Goal: Task Accomplishment & Management: Complete application form

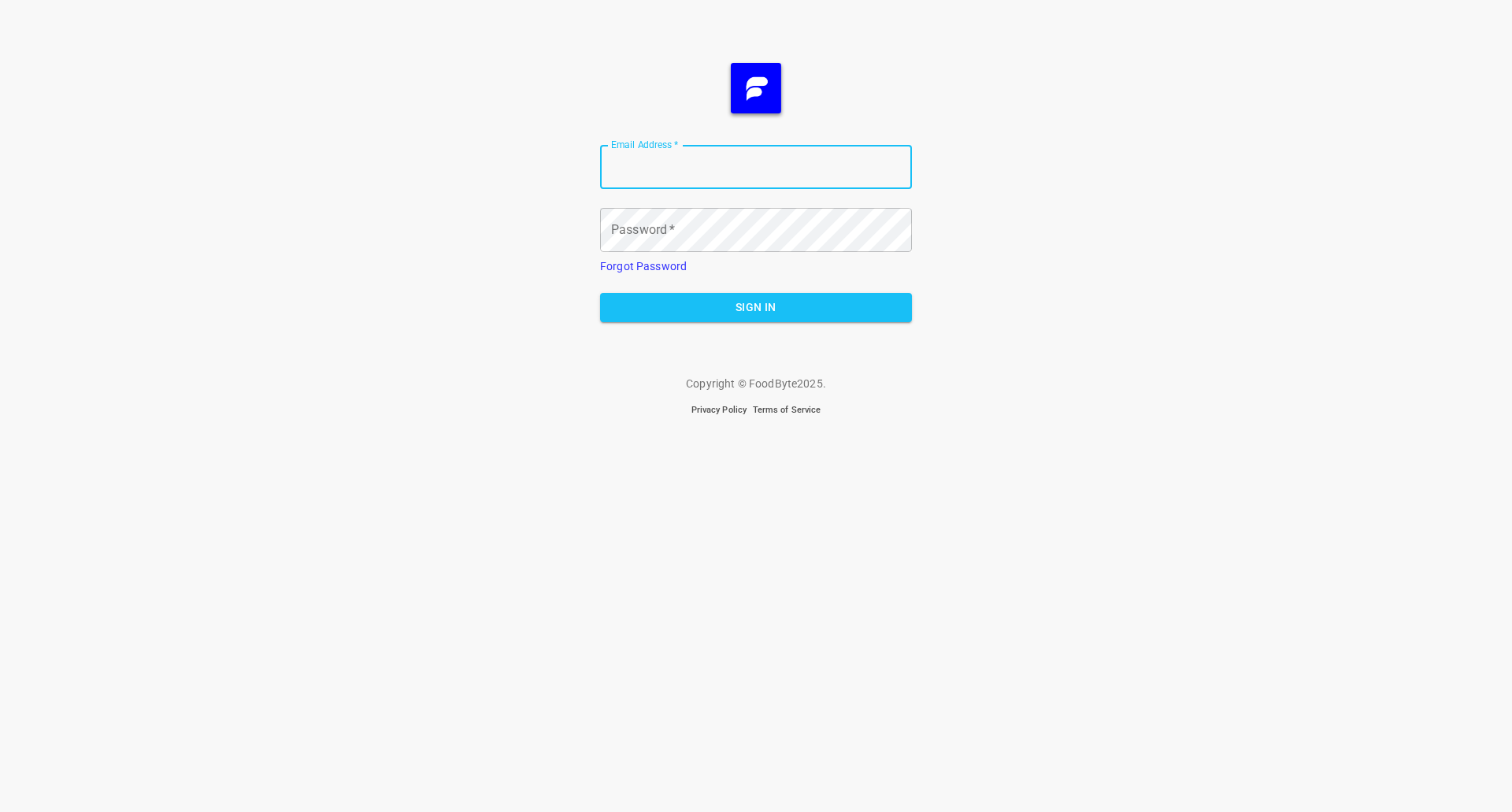
click at [805, 188] on input "Email Address   *" at bounding box center [756, 167] width 312 height 44
click at [790, 157] on input "Email Address   *" at bounding box center [756, 167] width 312 height 44
type input "[PERSON_NAME][EMAIL_ADDRESS][DOMAIN_NAME]"
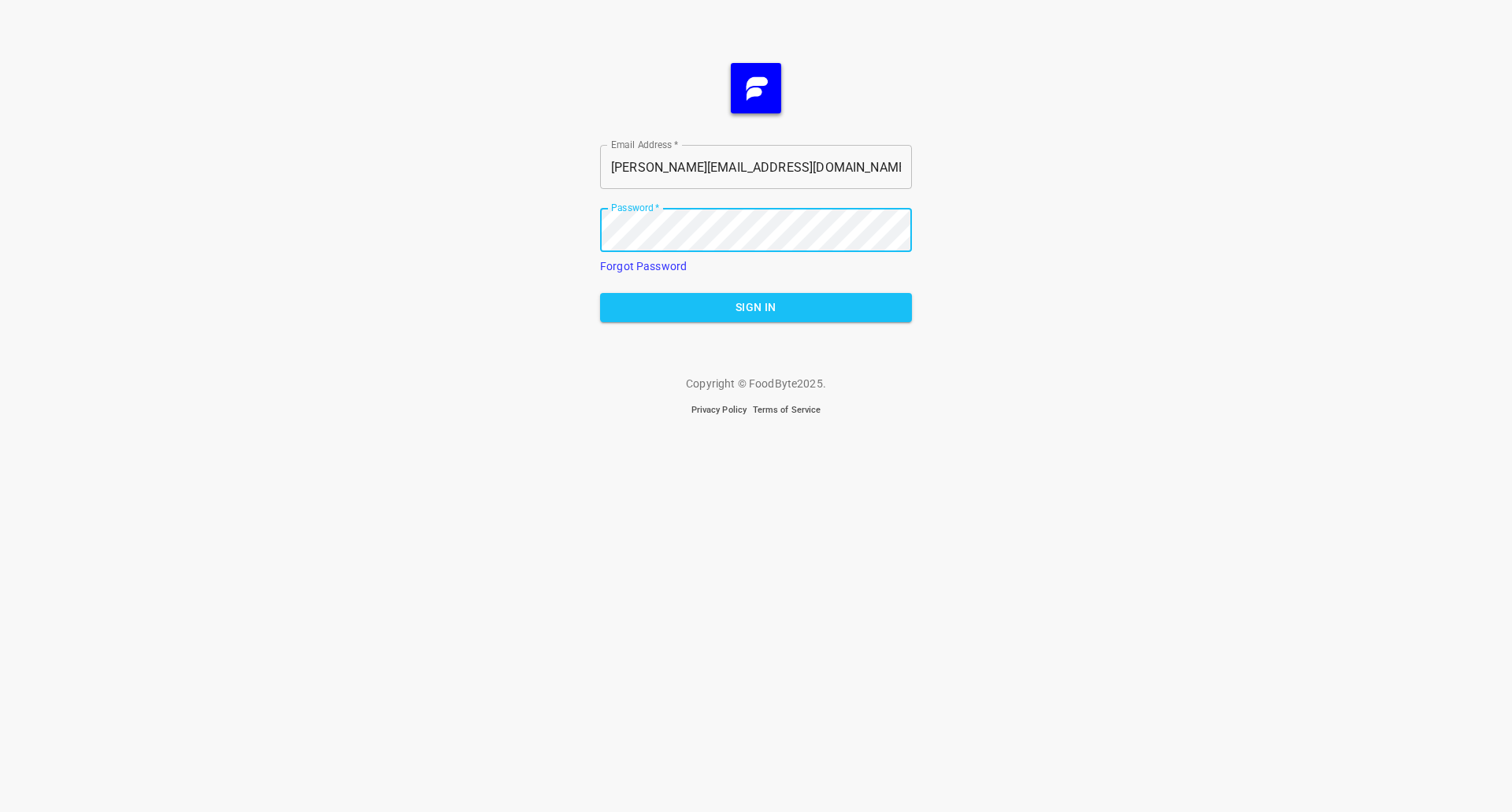
click at [600, 293] on button "Sign In" at bounding box center [756, 307] width 312 height 30
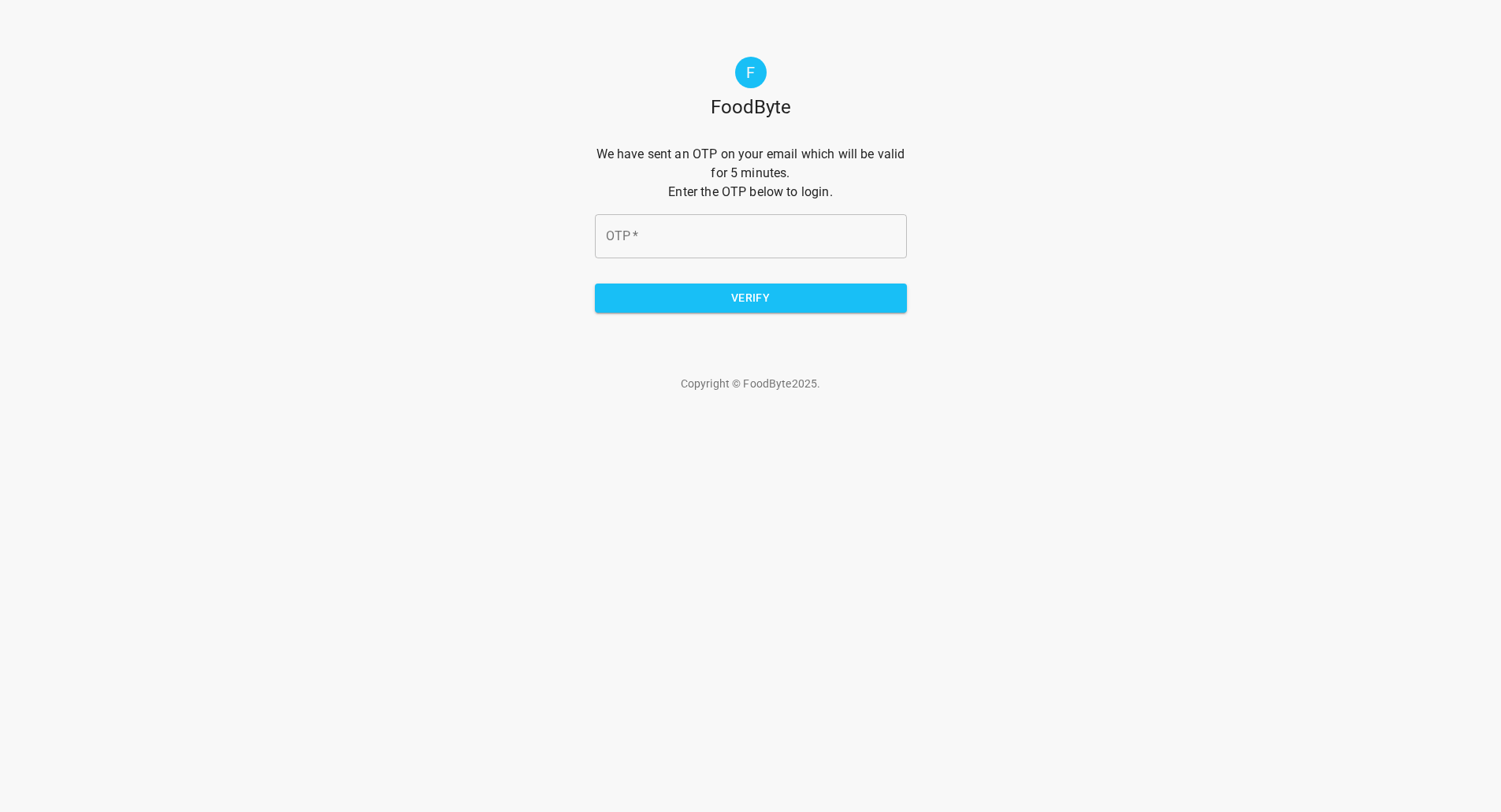
click at [678, 235] on input "OTP   *" at bounding box center [751, 236] width 312 height 44
type input "cfd18c"
click at [855, 309] on button "Verify" at bounding box center [751, 298] width 312 height 30
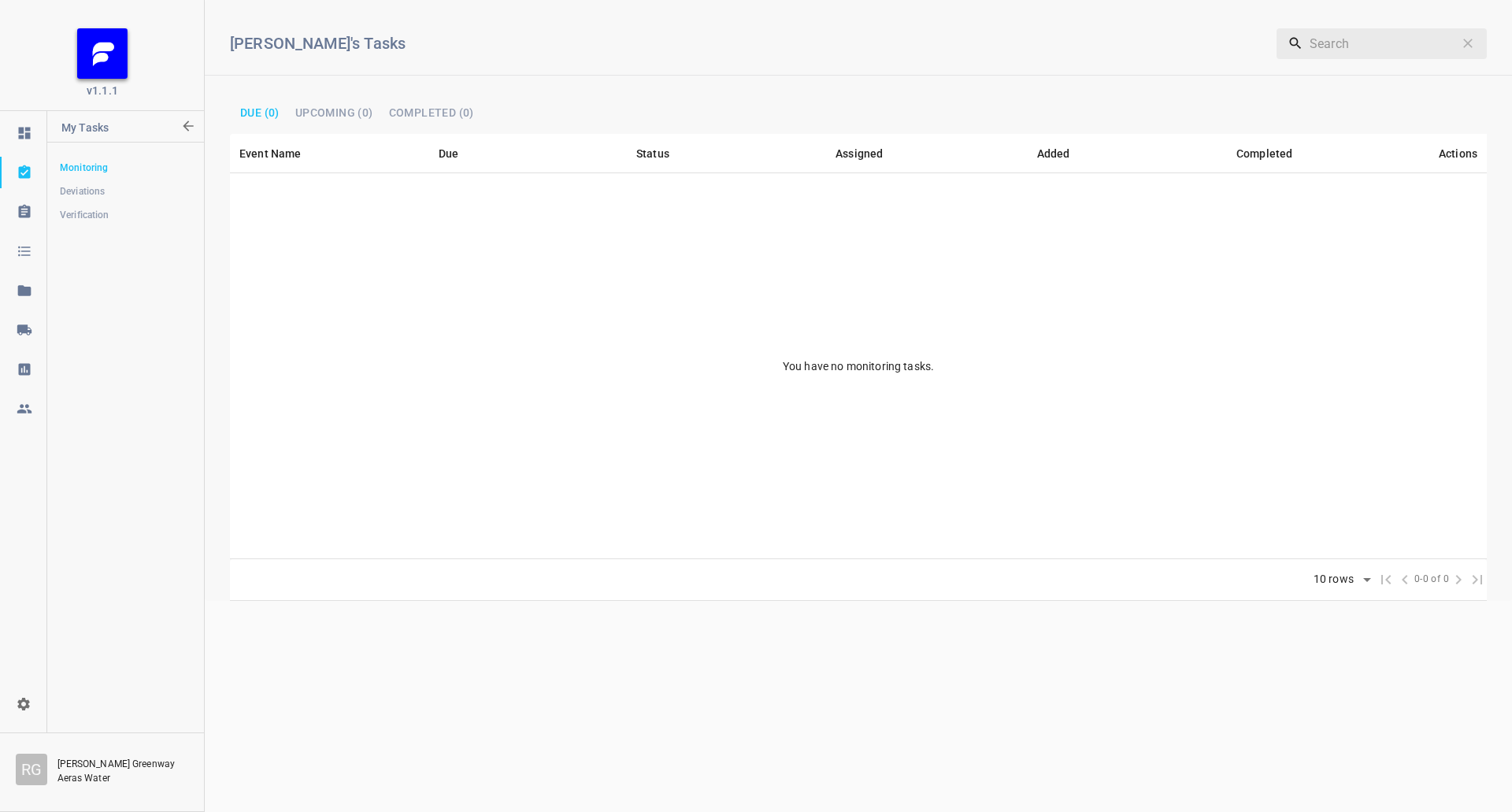
click at [23, 339] on link at bounding box center [23, 329] width 47 height 31
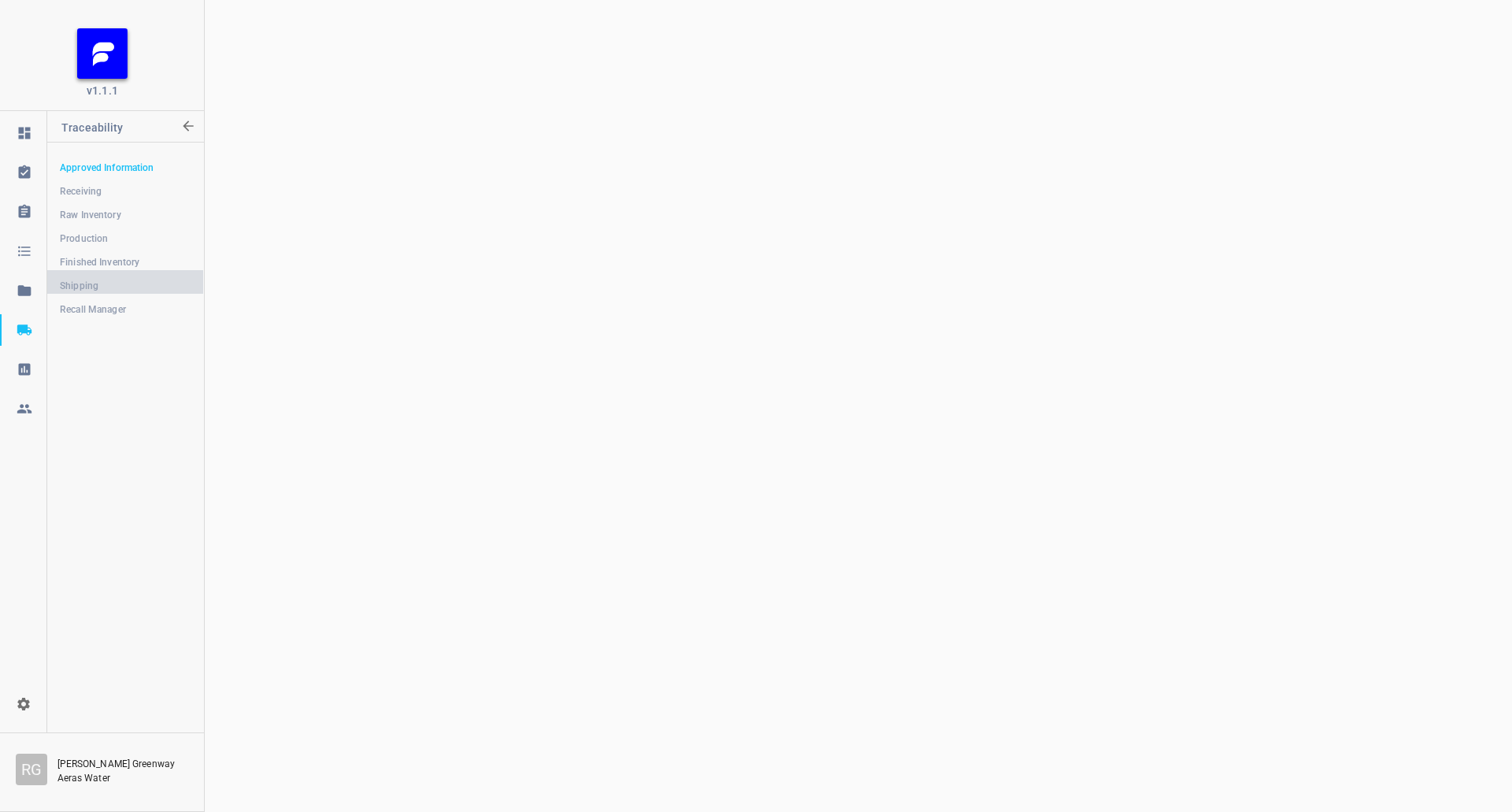
click at [89, 281] on span "Shipping" at bounding box center [125, 286] width 130 height 16
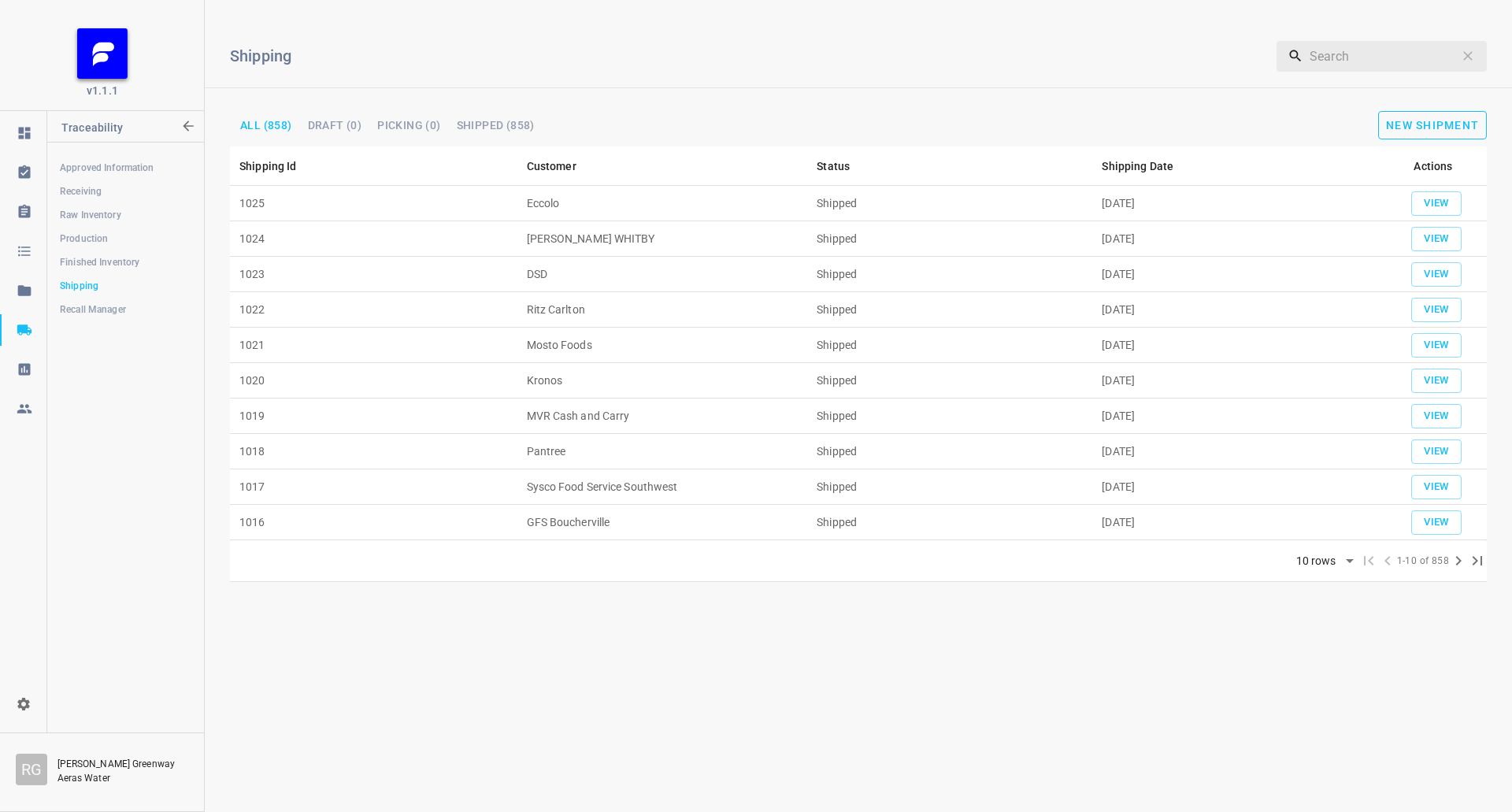
click at [1415, 119] on span "New Shipment" at bounding box center [1433, 125] width 93 height 12
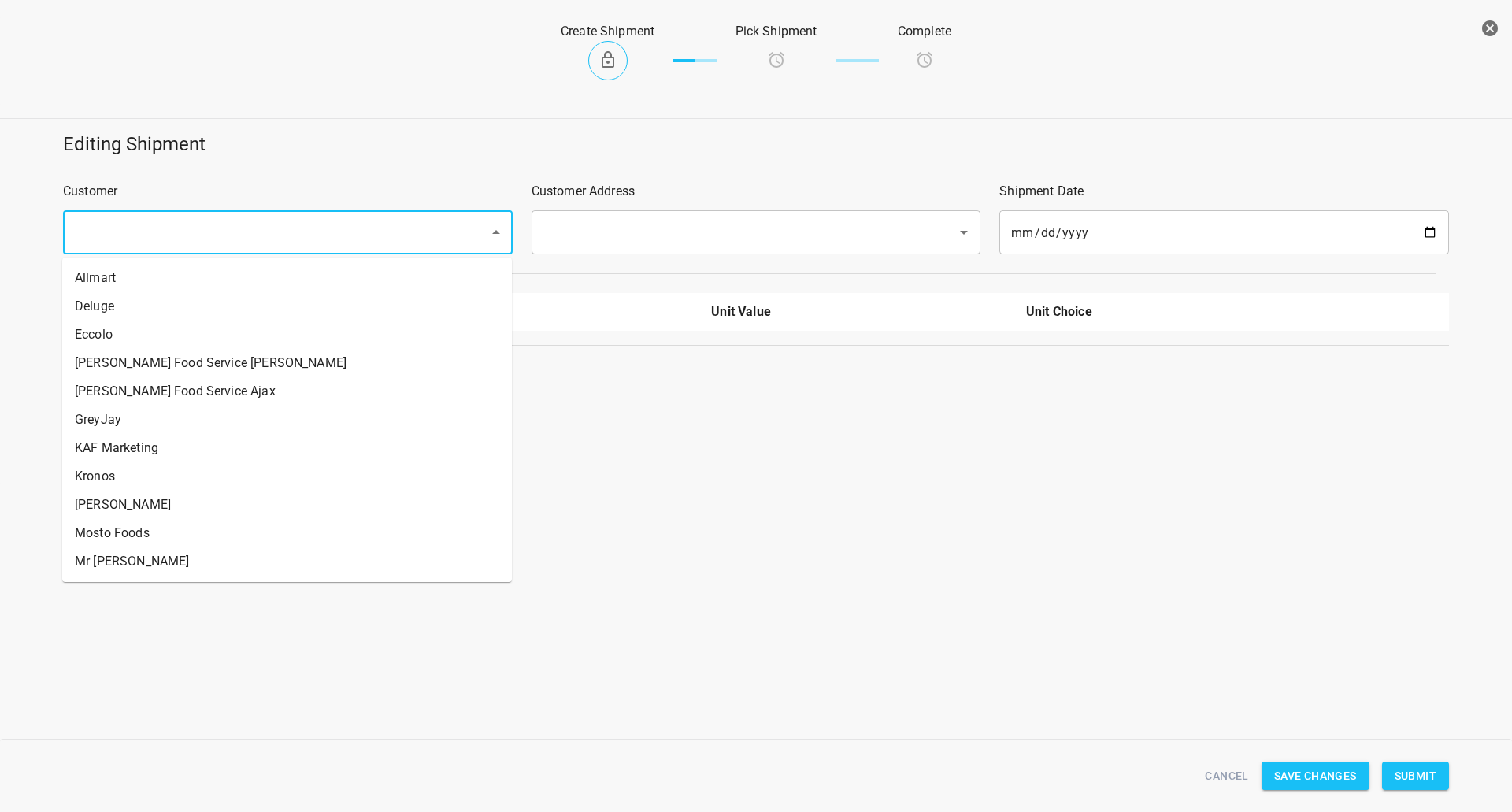
click at [231, 232] on input "text" at bounding box center [266, 231] width 391 height 30
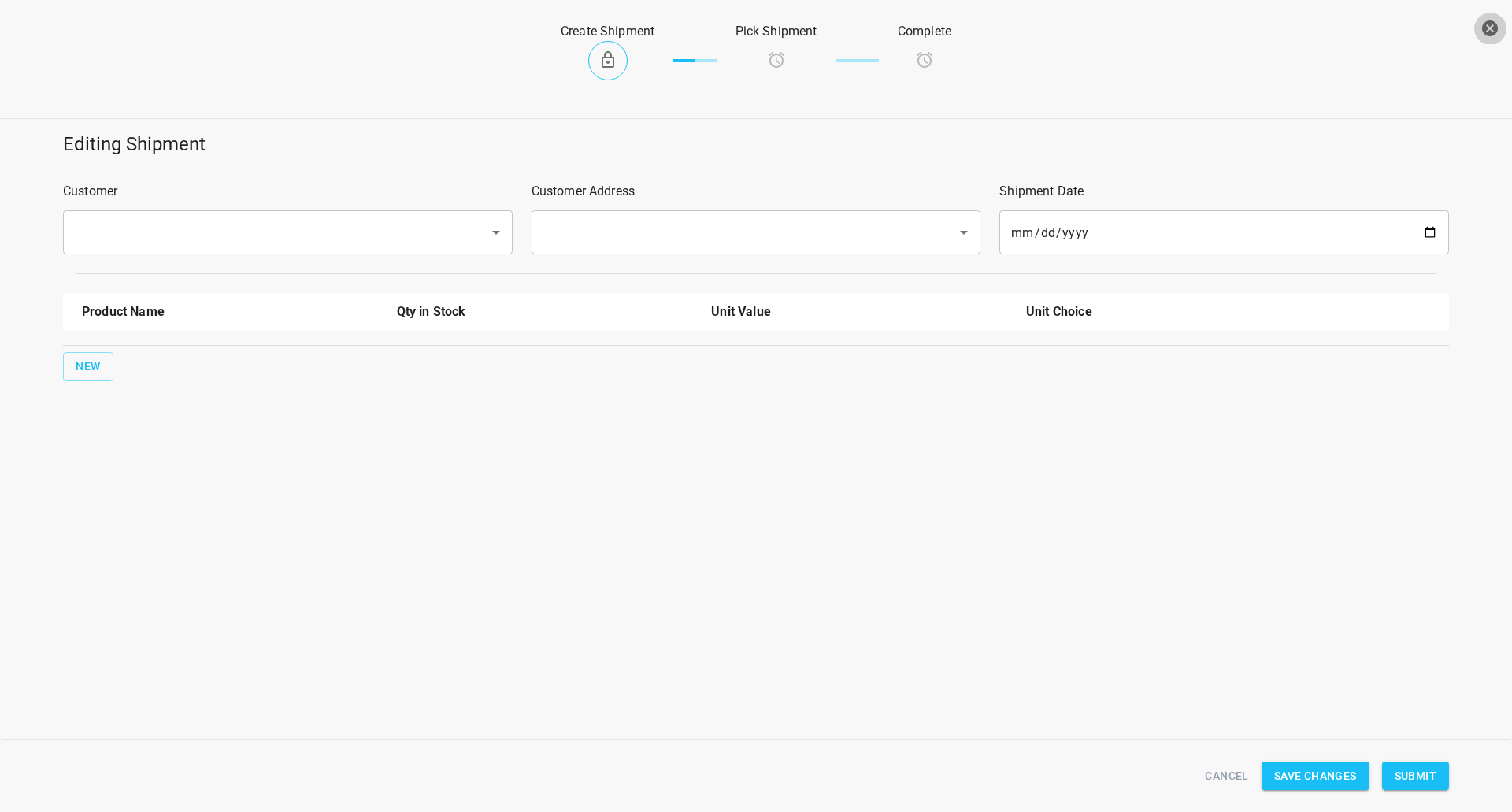
click at [1494, 32] on icon "button" at bounding box center [1490, 29] width 16 height 16
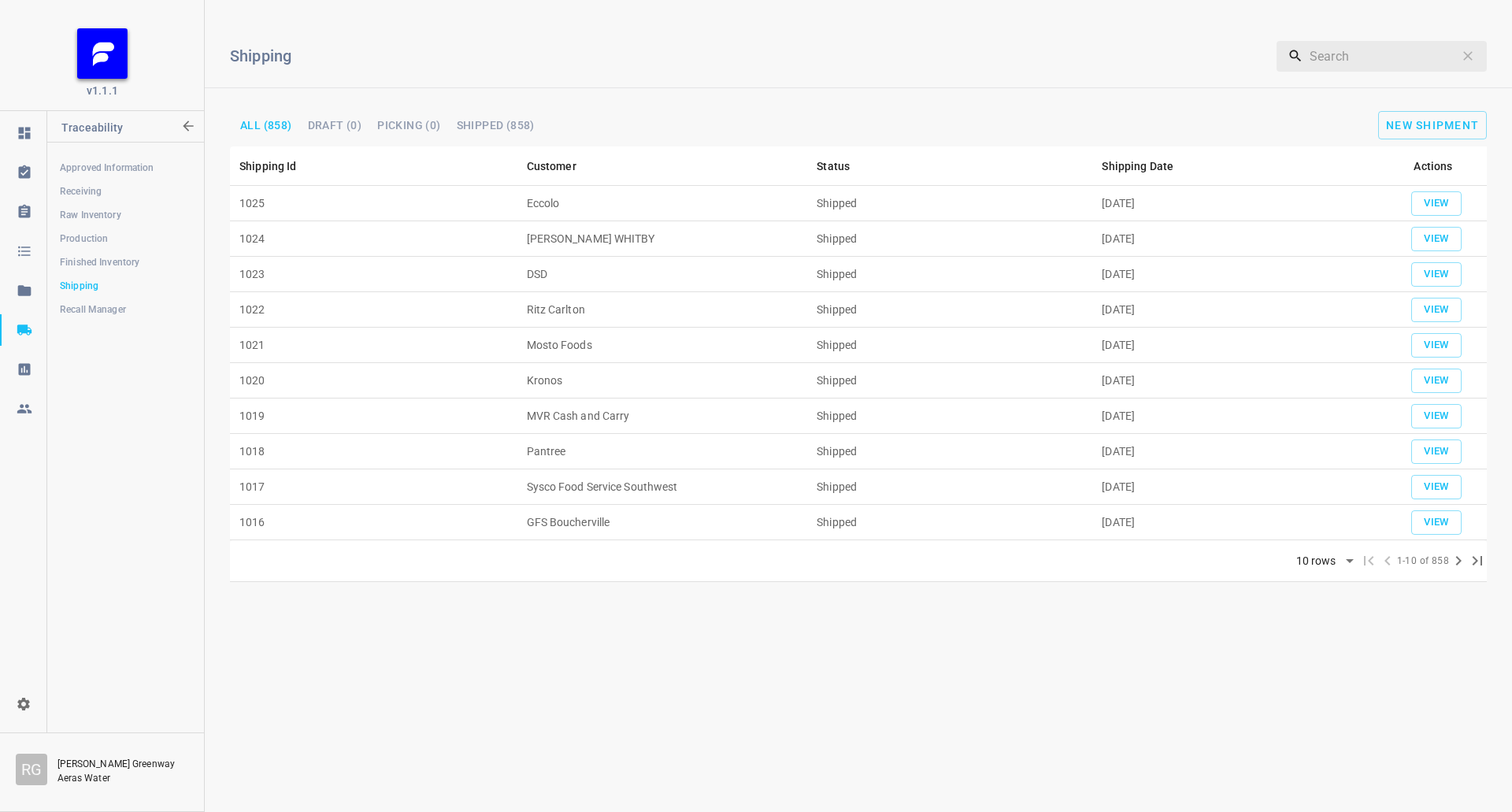
click at [126, 189] on span "Receiving" at bounding box center [125, 191] width 130 height 16
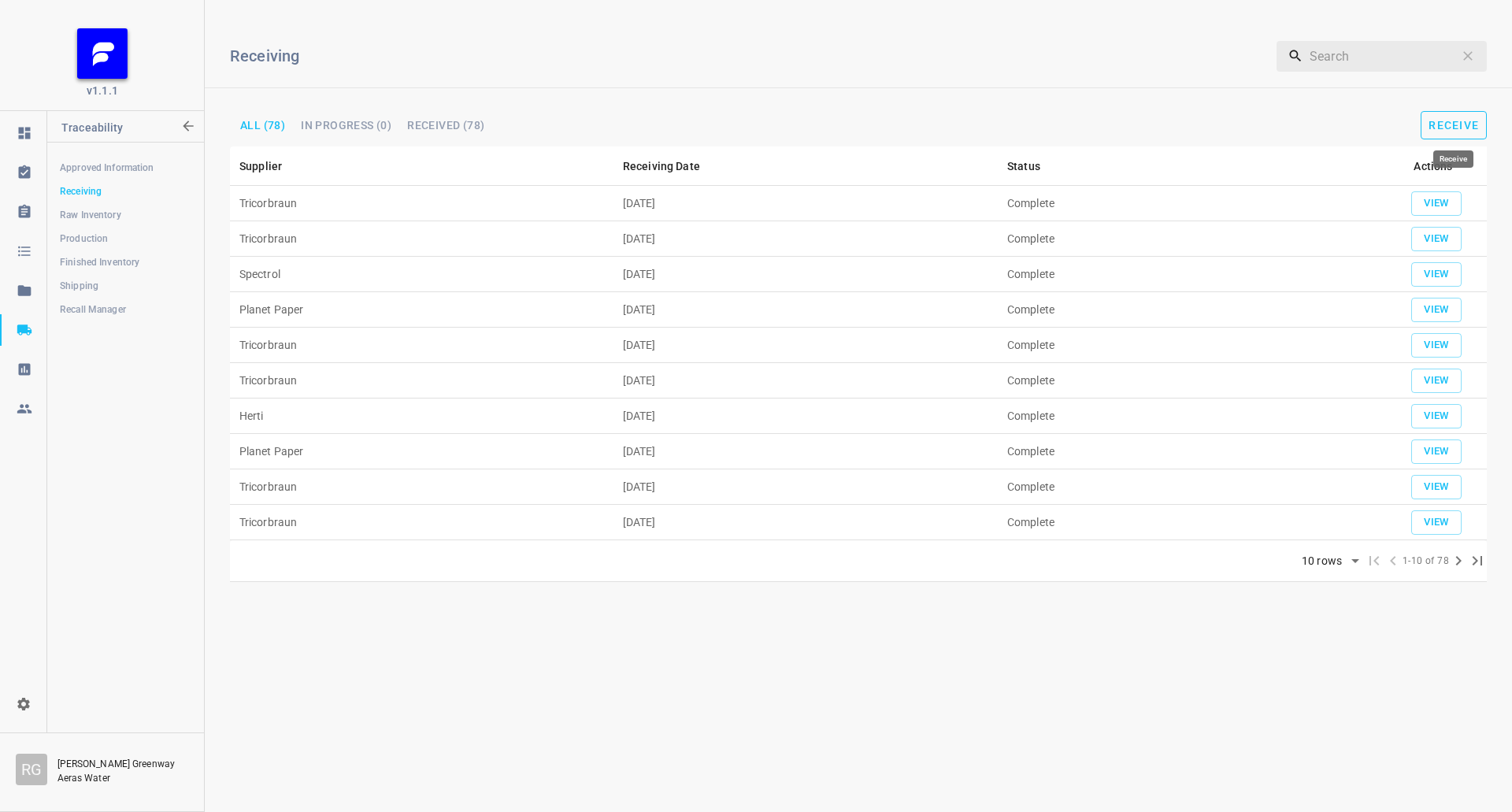
click at [1449, 113] on button "Receive" at bounding box center [1454, 126] width 66 height 29
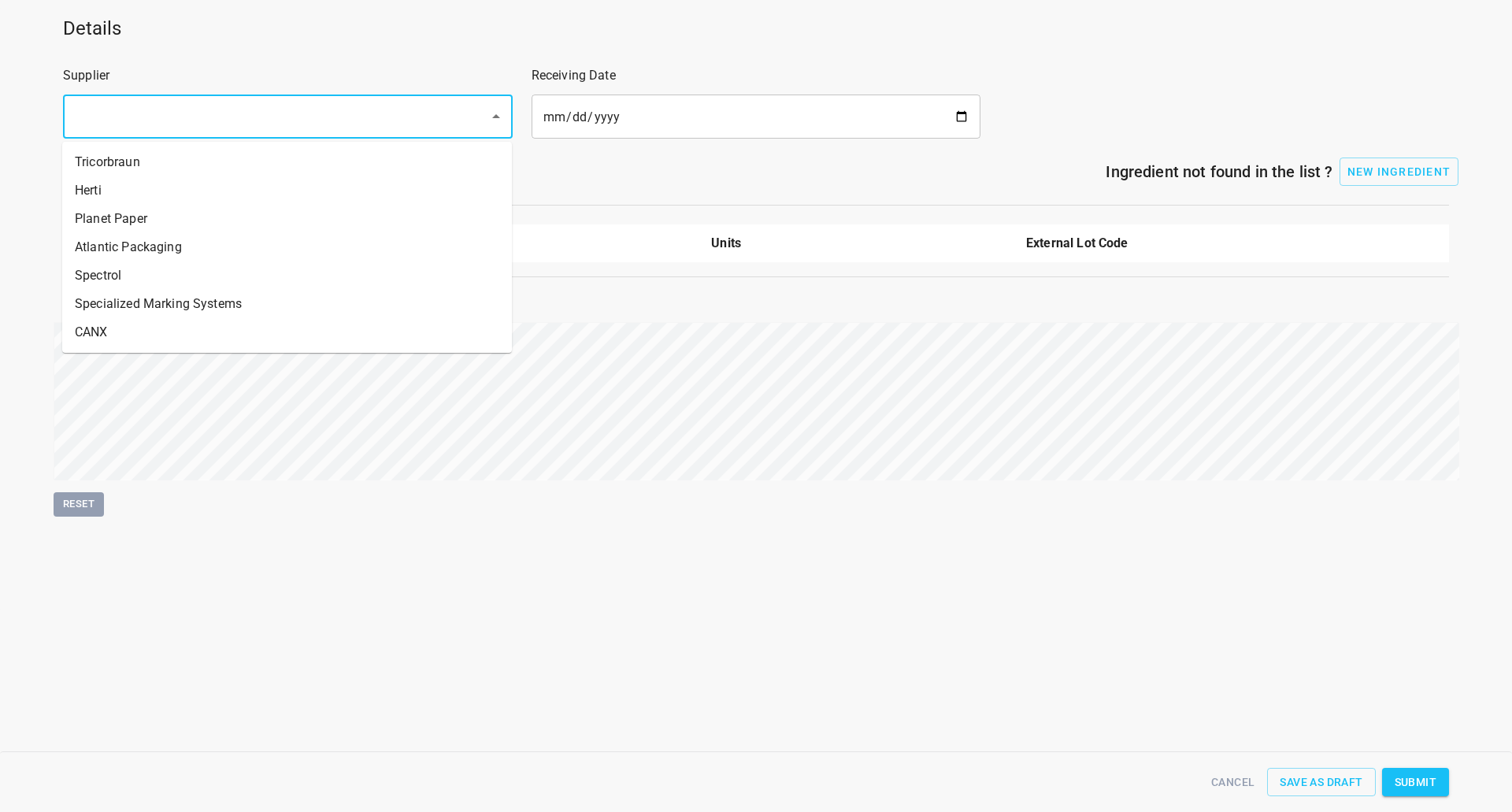
click at [180, 106] on input "text" at bounding box center [266, 116] width 391 height 30
click at [137, 217] on li "Planet Paper" at bounding box center [287, 219] width 449 height 29
type input "Planet Paper"
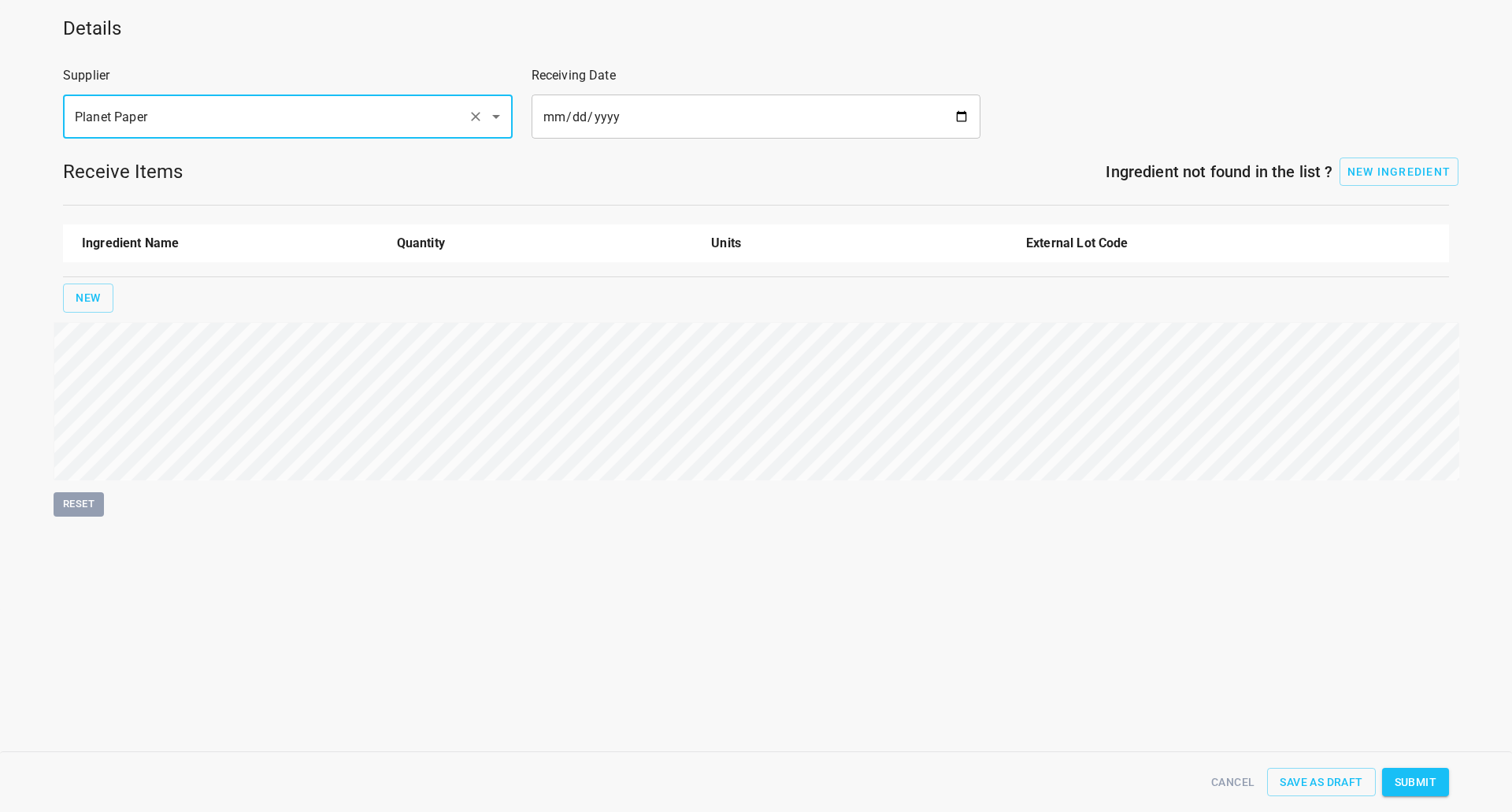
click at [966, 116] on input "date" at bounding box center [756, 116] width 449 height 44
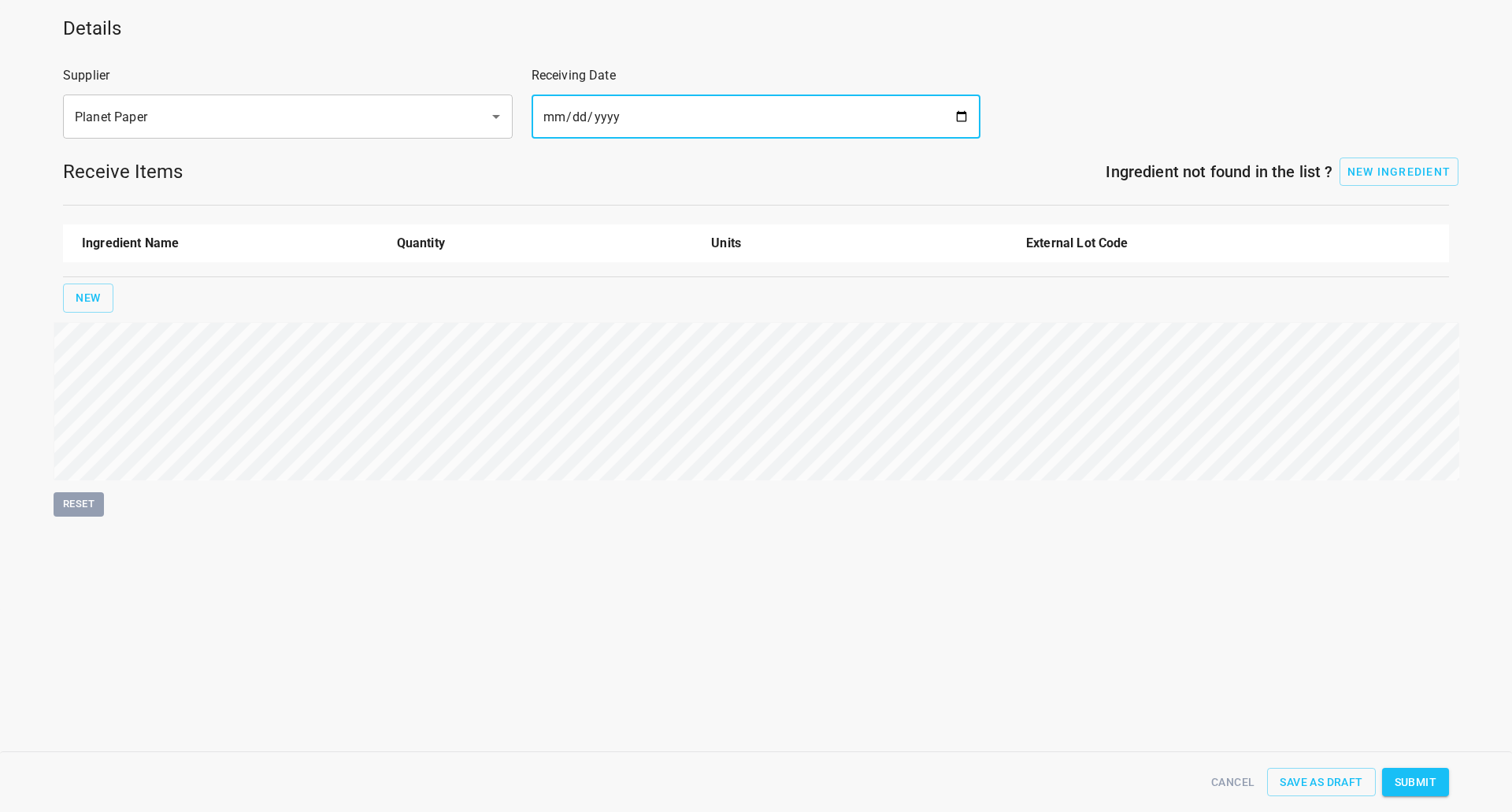
type input "[DATE]"
click at [77, 298] on span "New" at bounding box center [88, 298] width 25 height 20
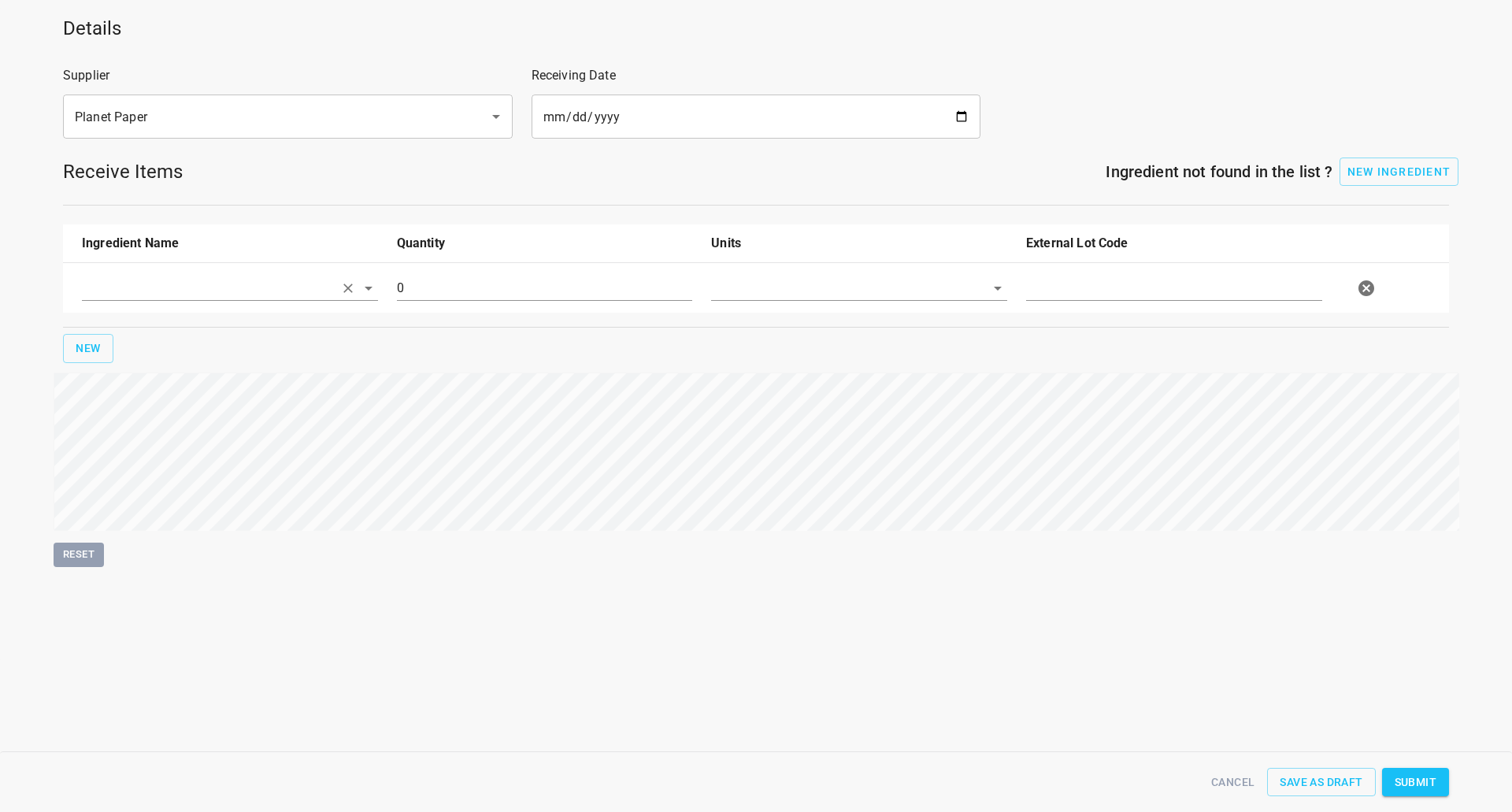
click at [126, 282] on input "text" at bounding box center [208, 288] width 252 height 25
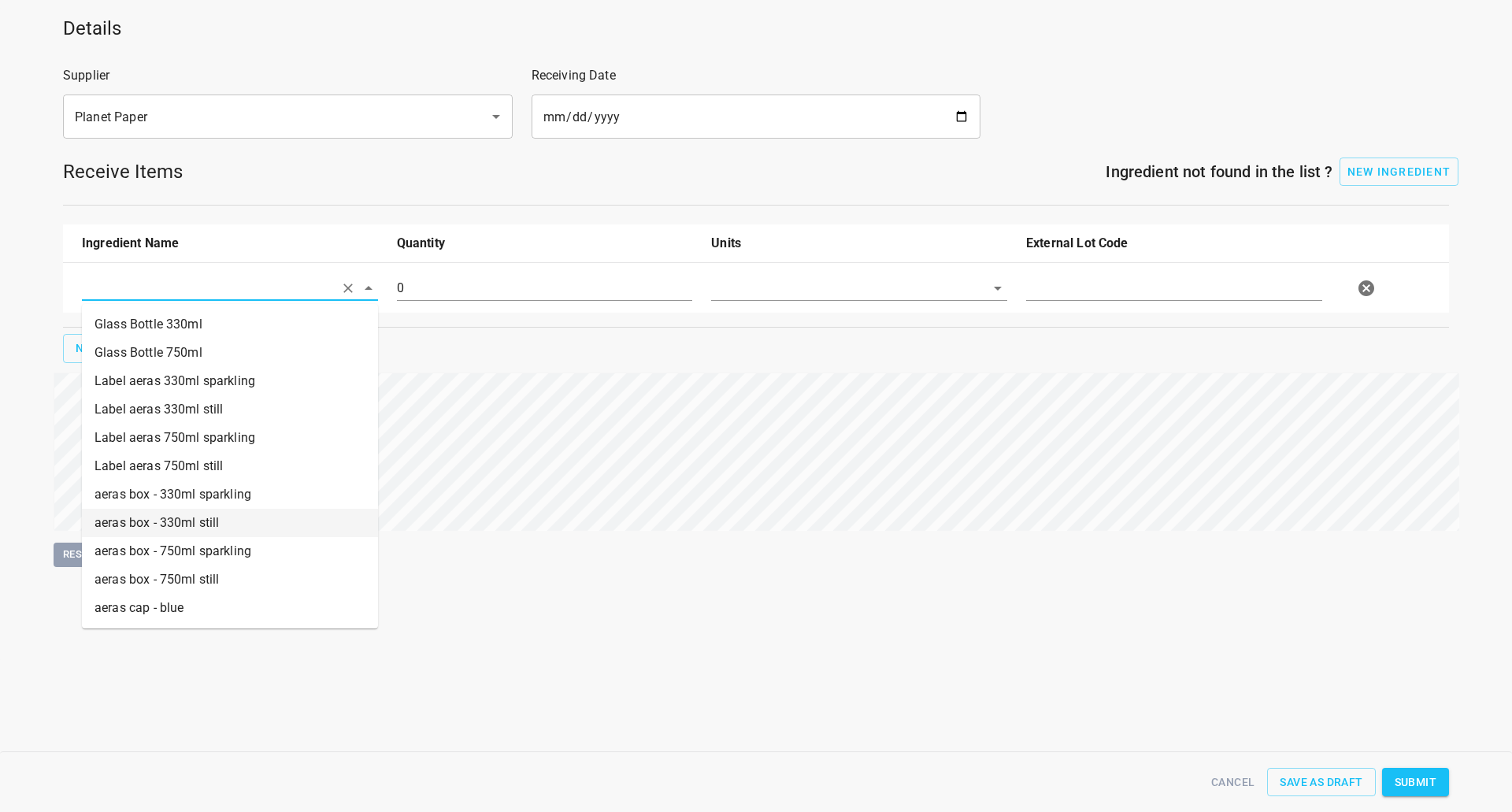
click at [203, 524] on li "aeras box - 330ml still" at bounding box center [229, 523] width 296 height 29
type input "aeras box - 330ml still"
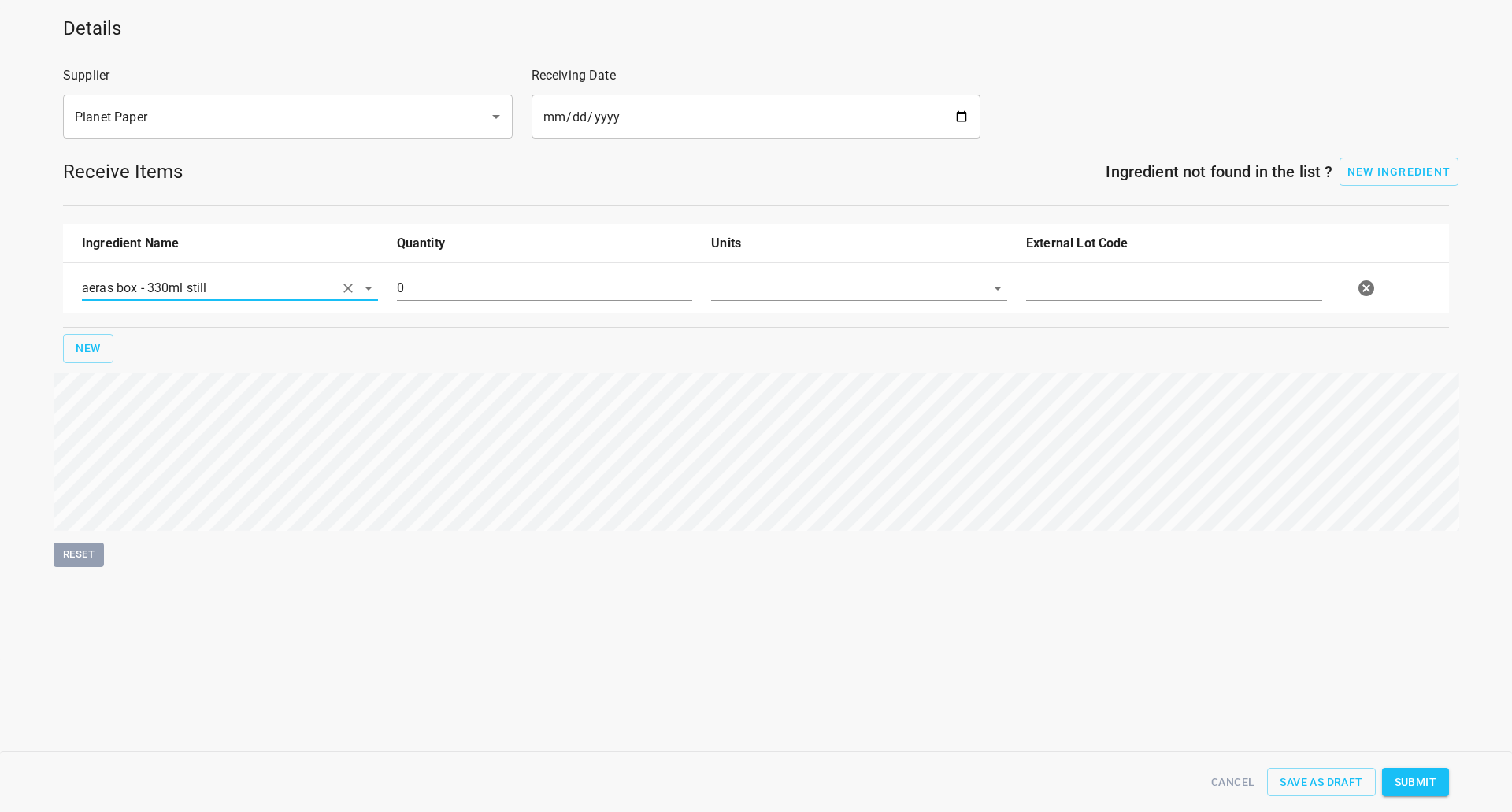
click at [536, 270] on div "0" at bounding box center [545, 295] width 315 height 57
click at [534, 283] on input "0" at bounding box center [545, 288] width 296 height 25
type input "15265"
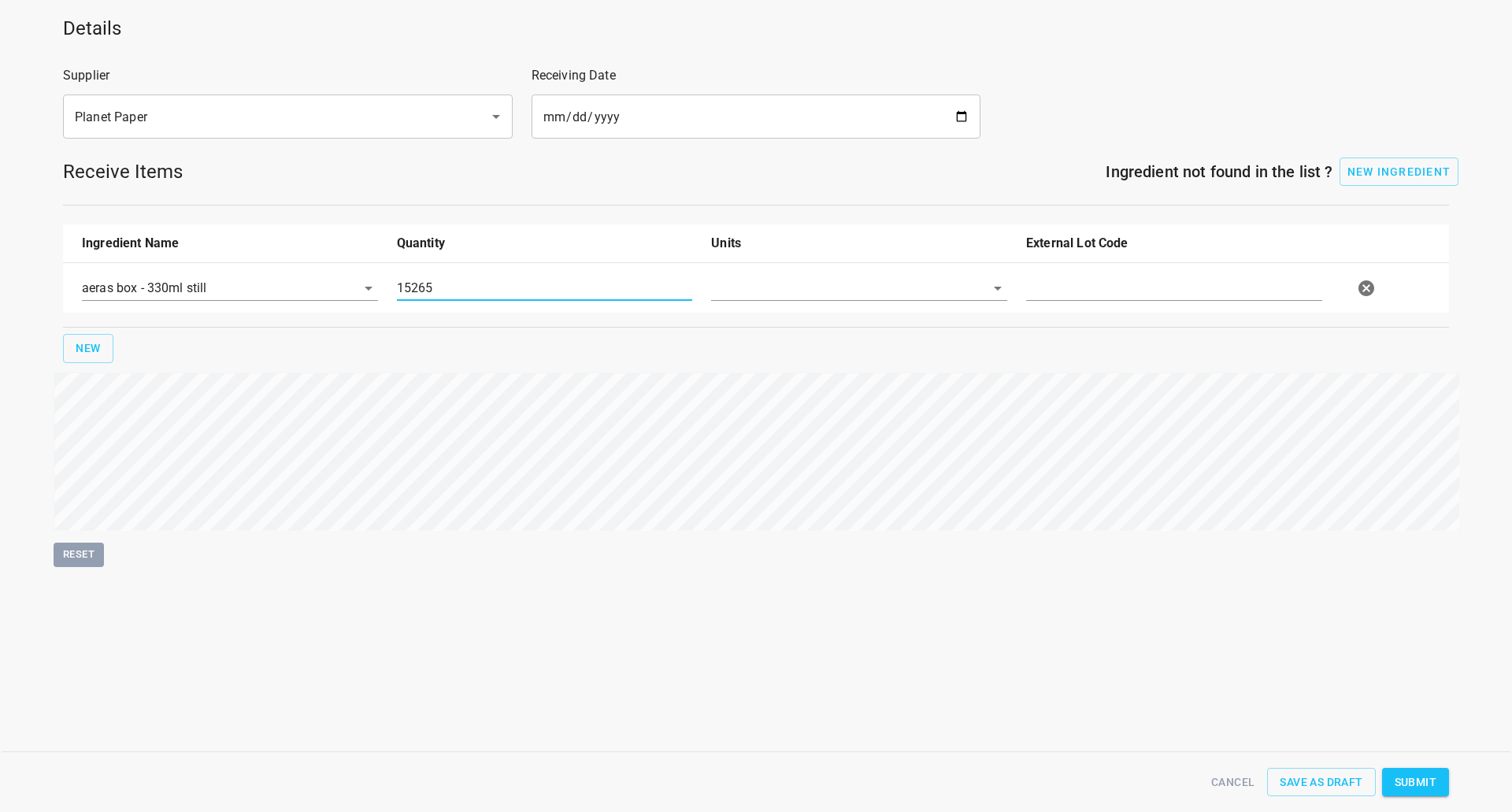
drag, startPoint x: 819, startPoint y: 289, endPoint x: 806, endPoint y: 300, distance: 17.0
click at [806, 299] on input "text" at bounding box center [837, 288] width 252 height 25
click at [813, 326] on li "[PERSON_NAME]" at bounding box center [859, 325] width 296 height 29
type input "[PERSON_NAME]"
click at [1072, 278] on input "text" at bounding box center [1174, 288] width 296 height 25
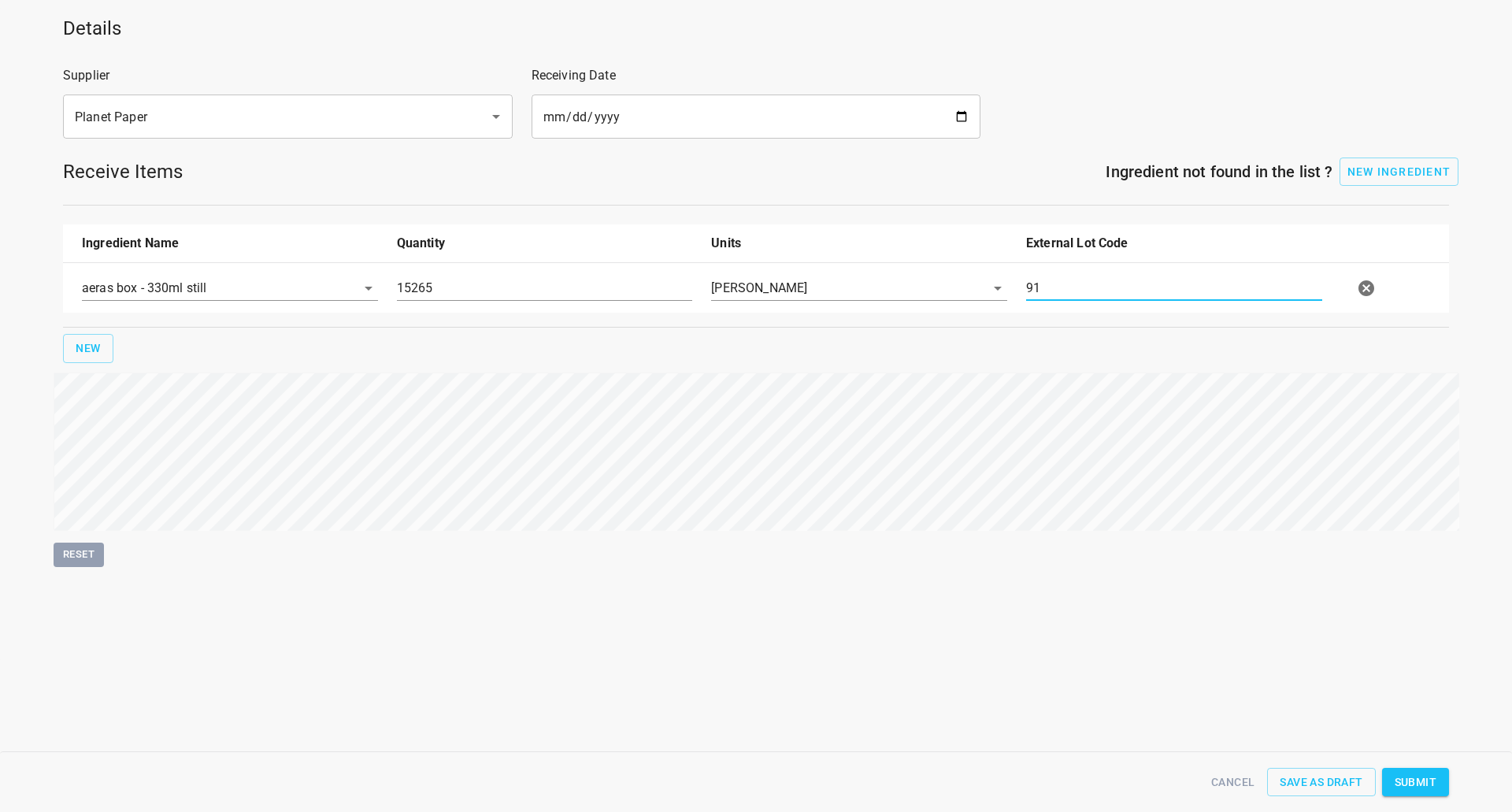
type input "9"
type input "608050"
click at [1368, 349] on div "Details Supplier Planet Paper ​ Receiving Date [DATE] ​ Receive Items Ingredien…" at bounding box center [756, 287] width 1531 height 561
click at [1439, 780] on button "Submit" at bounding box center [1416, 782] width 67 height 30
type input "15265.000000000000000"
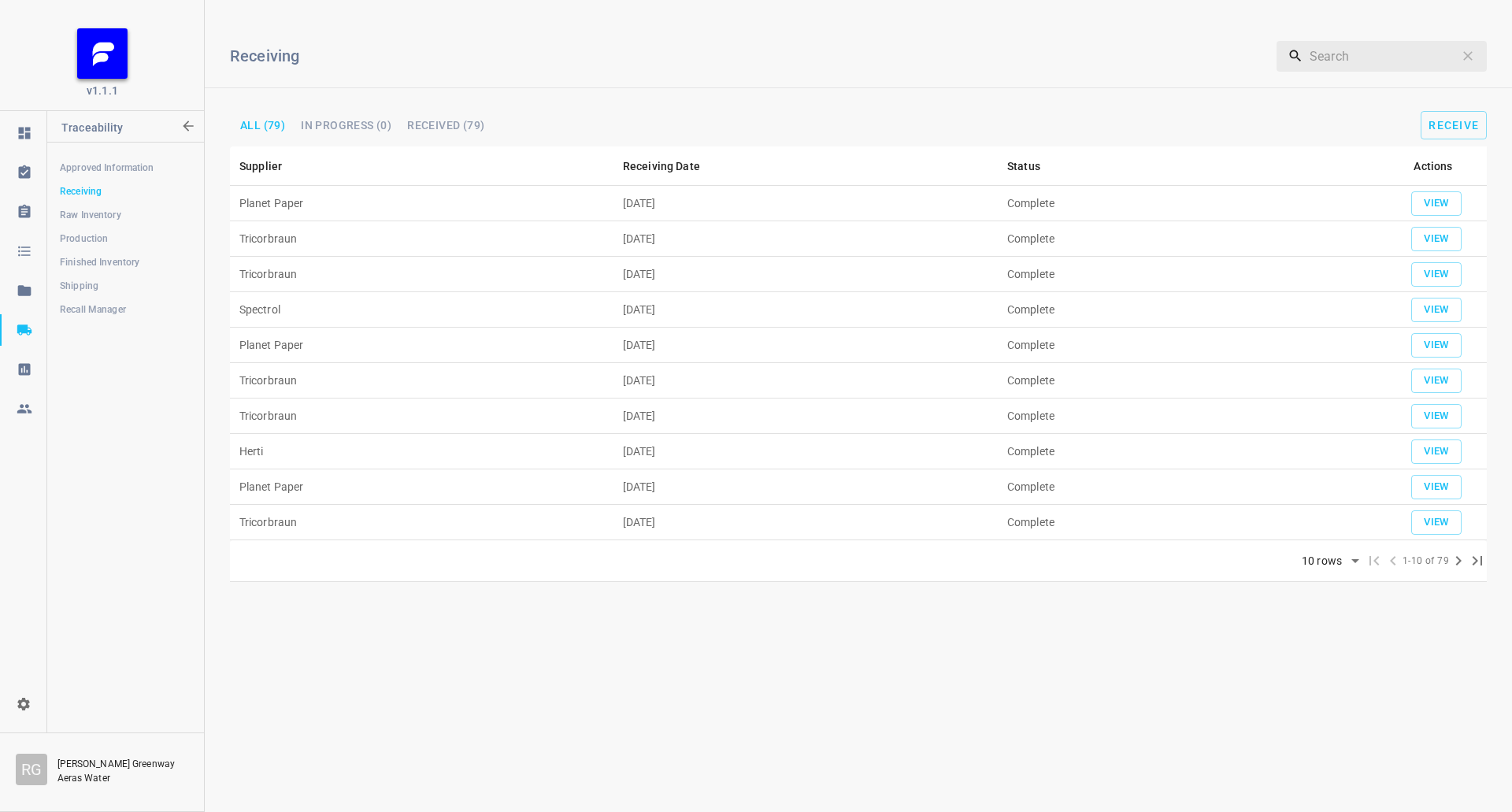
click at [87, 278] on span "Shipping" at bounding box center [125, 286] width 130 height 16
